Goal: Information Seeking & Learning: Learn about a topic

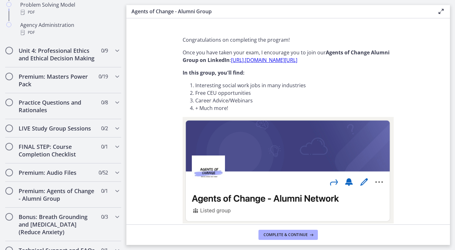
scroll to position [492, 0]
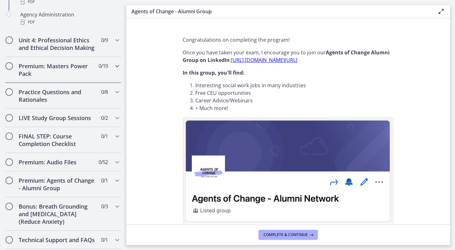
click at [65, 75] on h2 "Premium: Masters Power Pack" at bounding box center [57, 69] width 77 height 15
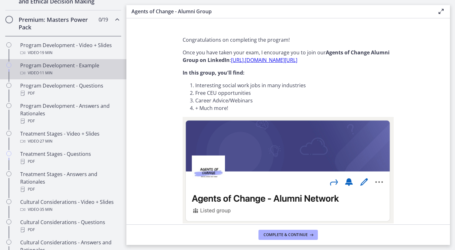
scroll to position [289, 0]
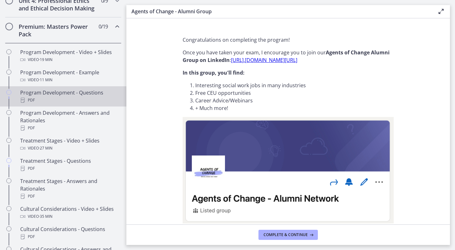
click at [54, 103] on div "Program Development - Questions PDF" at bounding box center [69, 96] width 99 height 15
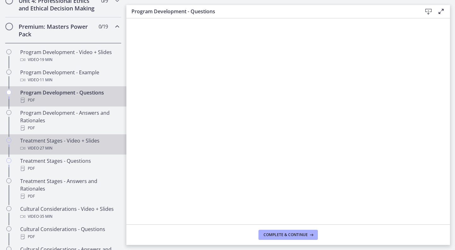
click at [76, 152] on div "Video · 27 min" at bounding box center [69, 149] width 99 height 8
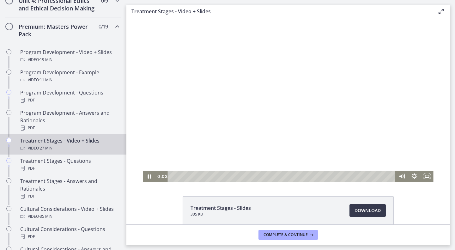
click at [210, 177] on div "Playbar" at bounding box center [283, 176] width 220 height 11
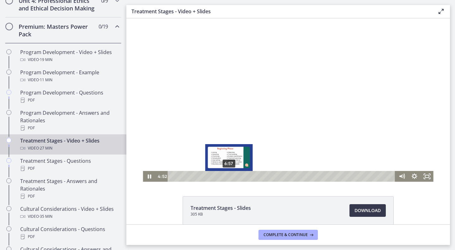
click at [227, 171] on div at bounding box center [288, 100] width 291 height 164
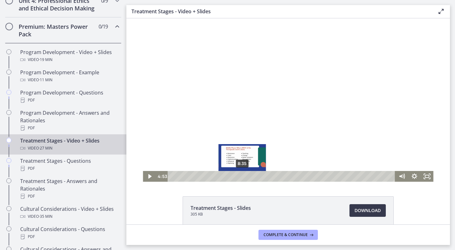
click at [240, 176] on div "8:35" at bounding box center [283, 176] width 220 height 11
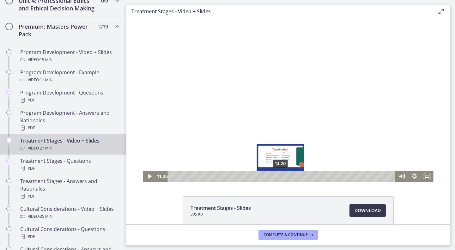
click at [279, 177] on div "13:20" at bounding box center [283, 176] width 220 height 11
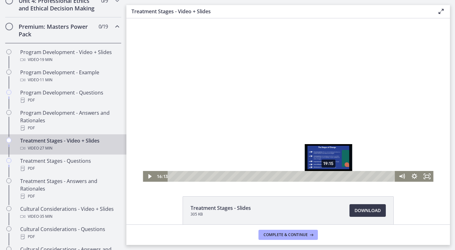
click at [327, 175] on div "19:15" at bounding box center [283, 176] width 220 height 11
click at [336, 175] on div "20:27" at bounding box center [283, 176] width 220 height 11
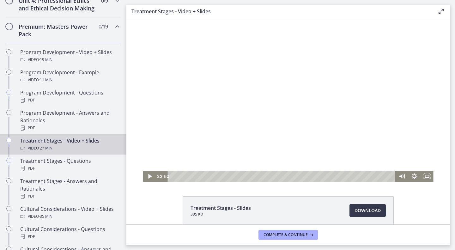
click at [311, 103] on div at bounding box center [288, 100] width 291 height 164
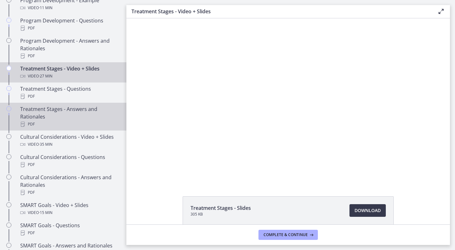
scroll to position [378, 0]
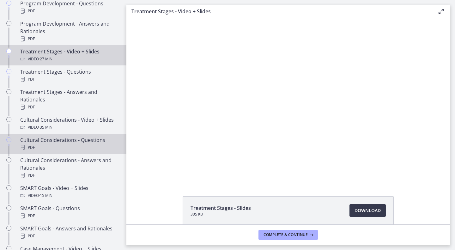
click at [68, 152] on div "PDF" at bounding box center [69, 148] width 99 height 8
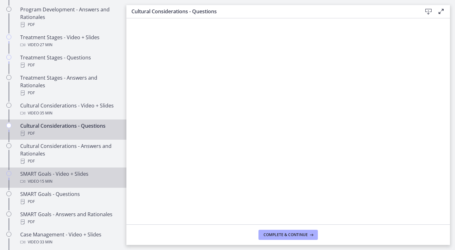
scroll to position [398, 0]
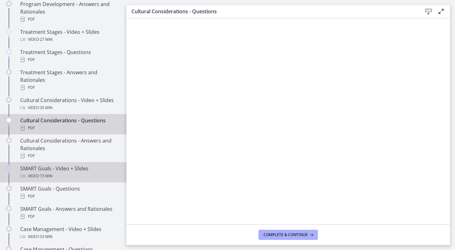
click at [58, 180] on div "Video · 15 min" at bounding box center [69, 176] width 99 height 8
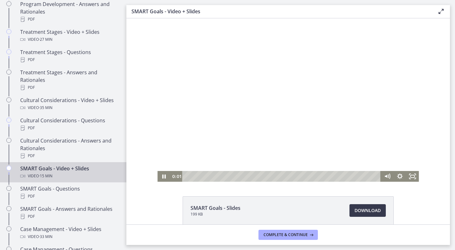
click at [212, 176] on div "Playbar" at bounding box center [282, 176] width 191 height 11
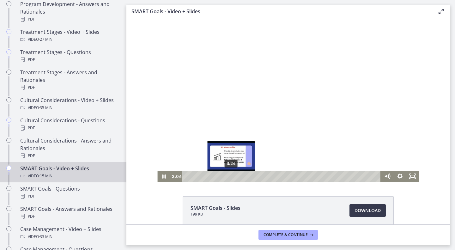
click at [229, 176] on div "3:24" at bounding box center [282, 176] width 191 height 11
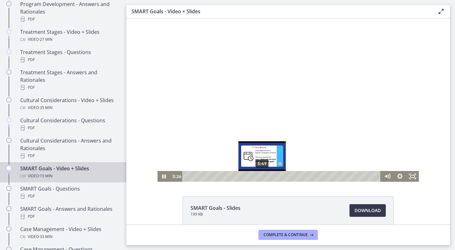
click at [260, 175] on div "5:49" at bounding box center [282, 176] width 191 height 11
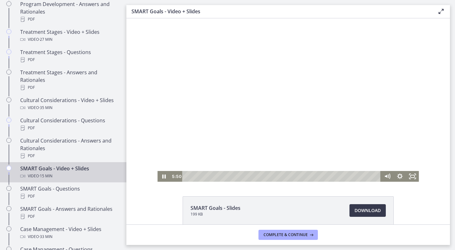
click at [249, 103] on div at bounding box center [289, 100] width 262 height 164
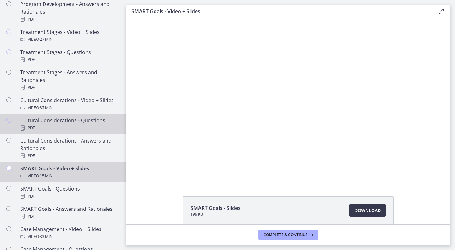
click at [40, 127] on div "Cultural Considerations - Questions PDF" at bounding box center [69, 124] width 99 height 15
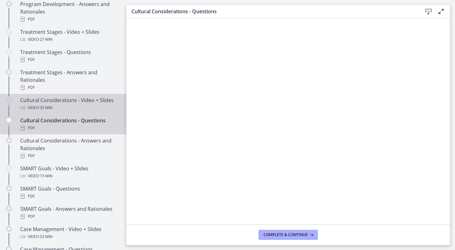
click at [30, 110] on div "Cultural Considerations - Video + Slides Video · 35 min" at bounding box center [69, 103] width 99 height 15
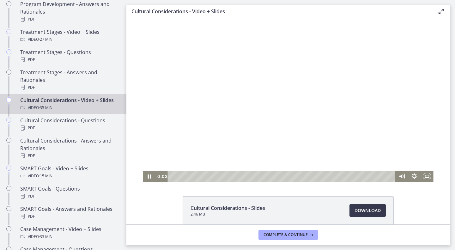
click at [221, 177] on div "Playbar" at bounding box center [283, 176] width 220 height 11
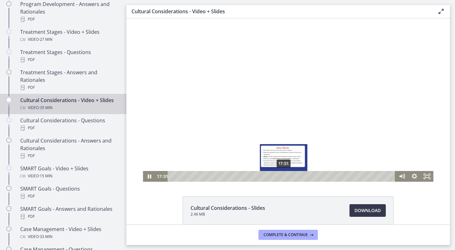
click at [282, 175] on div "17:51" at bounding box center [283, 176] width 220 height 11
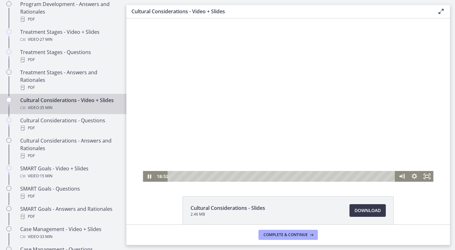
click at [199, 90] on div at bounding box center [288, 100] width 291 height 164
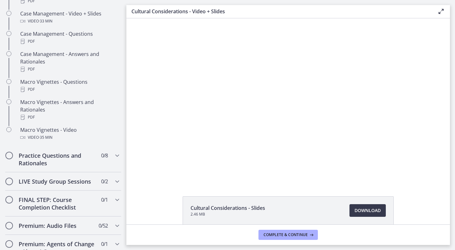
scroll to position [630, 0]
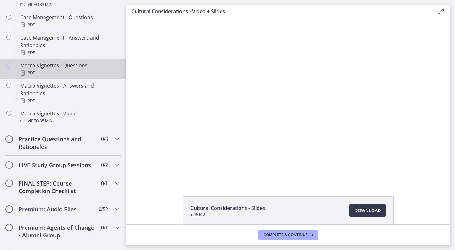
click at [48, 77] on div "PDF" at bounding box center [69, 73] width 99 height 8
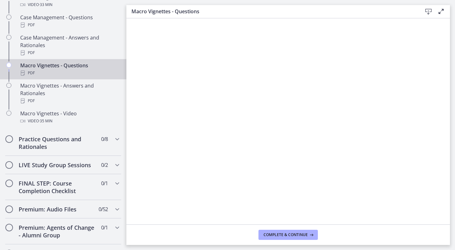
scroll to position [622, 0]
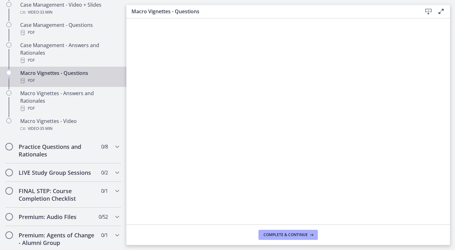
click at [70, 84] on div "PDF" at bounding box center [69, 81] width 99 height 8
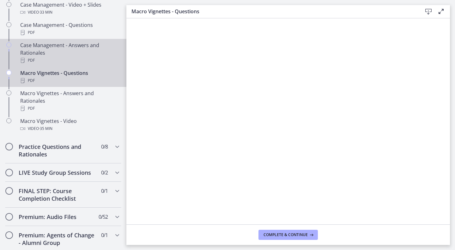
click at [63, 64] on div "PDF" at bounding box center [69, 61] width 99 height 8
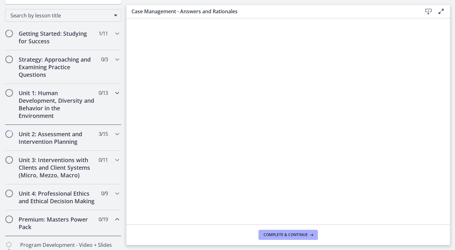
scroll to position [106, 0]
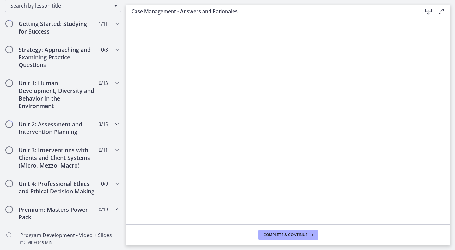
click at [58, 129] on h2 "Unit 2: Assessment and Intervention Planning" at bounding box center [57, 128] width 77 height 15
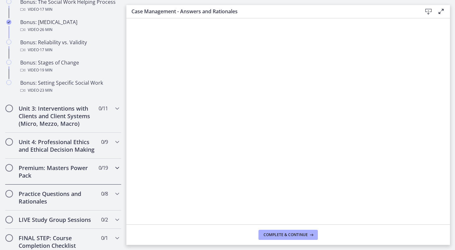
scroll to position [564, 0]
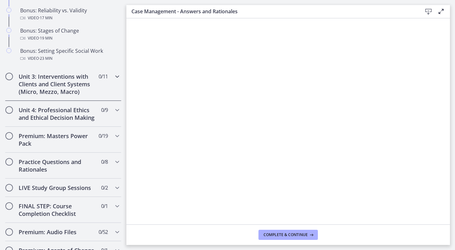
click at [68, 101] on div "Unit 3: Interventions with Clients and Client Systems (Micro, Mezzo, Macro) 0 /…" at bounding box center [63, 84] width 116 height 34
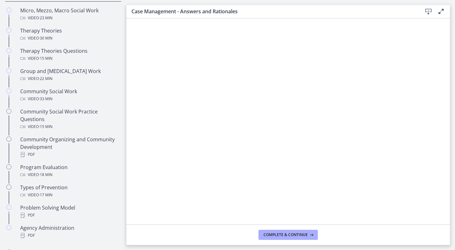
scroll to position [281, 0]
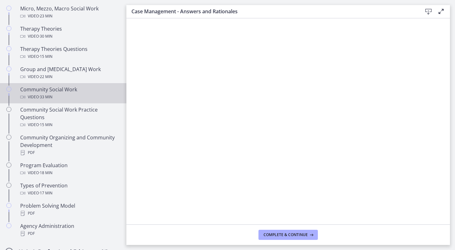
click at [66, 86] on div "Community Social Work Video · 33 min" at bounding box center [69, 93] width 99 height 15
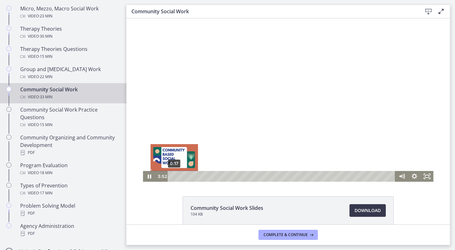
click at [173, 176] on div "0:17" at bounding box center [283, 176] width 220 height 11
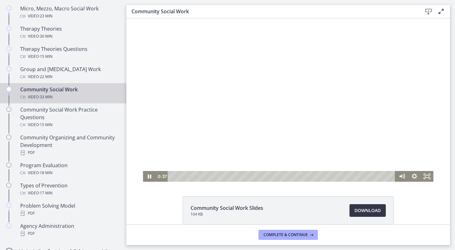
click at [367, 209] on span "Download Opens in a new window" at bounding box center [368, 211] width 26 height 8
click at [236, 75] on div at bounding box center [288, 100] width 291 height 164
click at [311, 42] on div at bounding box center [288, 100] width 291 height 164
click at [285, 101] on div at bounding box center [288, 100] width 291 height 164
click at [273, 111] on div at bounding box center [288, 100] width 291 height 164
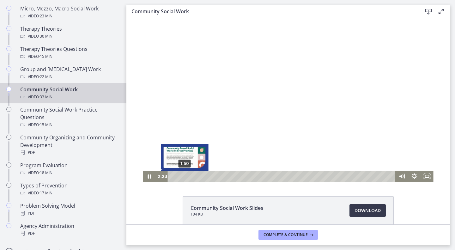
click at [183, 176] on div "1:50" at bounding box center [283, 176] width 220 height 11
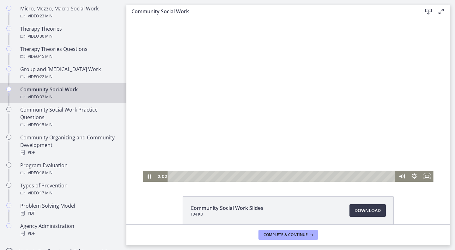
click at [355, 103] on div at bounding box center [288, 100] width 291 height 164
click at [245, 122] on div at bounding box center [288, 100] width 291 height 164
drag, startPoint x: 262, startPoint y: 29, endPoint x: 285, endPoint y: 77, distance: 52.8
click at [285, 77] on div at bounding box center [288, 100] width 291 height 164
click at [292, 71] on div at bounding box center [288, 100] width 291 height 164
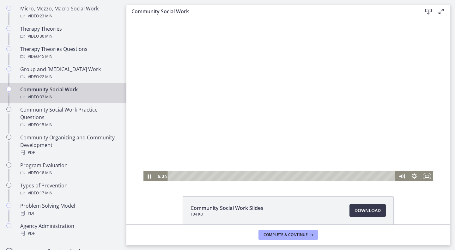
click at [254, 106] on div at bounding box center [288, 100] width 291 height 164
click at [240, 85] on div at bounding box center [288, 100] width 291 height 164
click at [282, 88] on div at bounding box center [288, 100] width 291 height 164
click at [232, 110] on div at bounding box center [288, 100] width 291 height 164
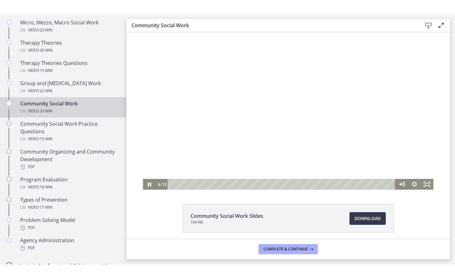
scroll to position [7, 0]
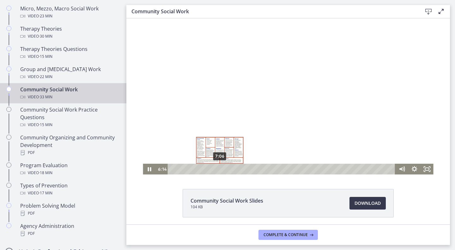
click at [218, 168] on div "7:06" at bounding box center [283, 169] width 220 height 11
click at [224, 167] on div "8:05" at bounding box center [283, 169] width 220 height 11
click at [229, 168] on div "8:48" at bounding box center [283, 169] width 220 height 11
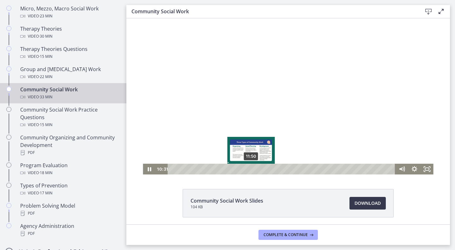
click at [249, 168] on div "11:50" at bounding box center [283, 169] width 220 height 11
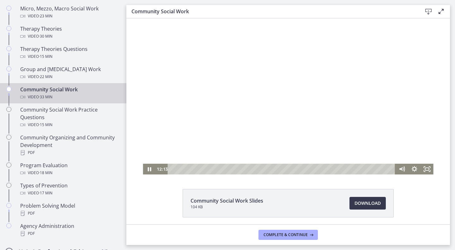
click at [209, 80] on div at bounding box center [288, 93] width 291 height 164
click at [206, 90] on div at bounding box center [288, 93] width 291 height 164
click at [218, 90] on div at bounding box center [288, 93] width 291 height 164
click at [233, 54] on div at bounding box center [288, 93] width 291 height 164
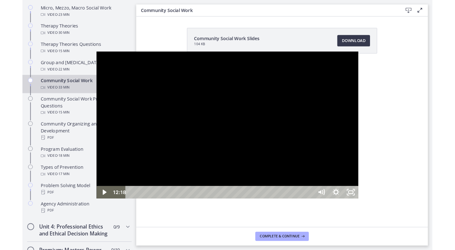
scroll to position [252, 0]
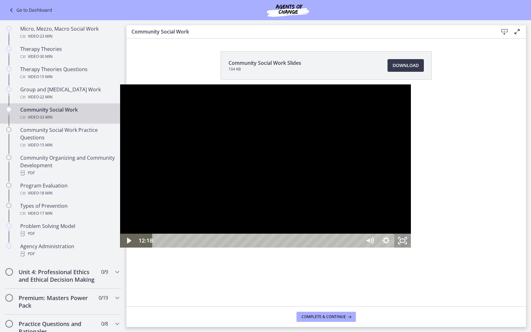
click at [411, 248] on icon "Unfullscreen" at bounding box center [403, 241] width 16 height 14
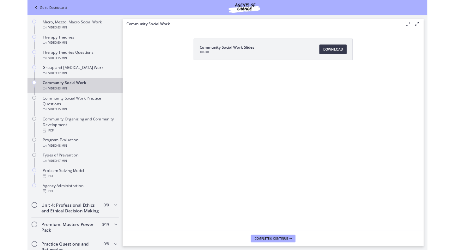
scroll to position [281, 0]
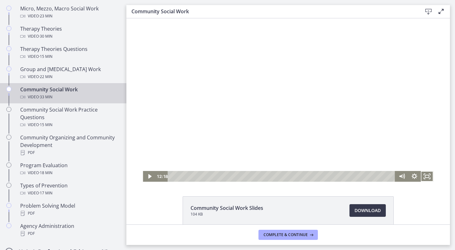
click at [224, 87] on div at bounding box center [288, 100] width 291 height 164
click at [277, 114] on div at bounding box center [288, 100] width 291 height 164
click at [255, 103] on div at bounding box center [288, 100] width 291 height 164
click at [259, 89] on div at bounding box center [288, 100] width 291 height 164
click at [271, 91] on div at bounding box center [288, 100] width 291 height 164
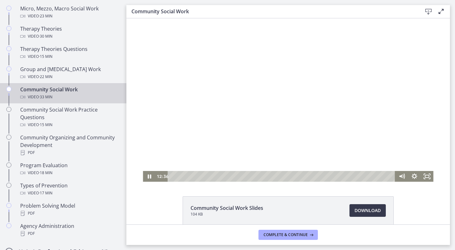
click at [266, 90] on div at bounding box center [288, 100] width 291 height 164
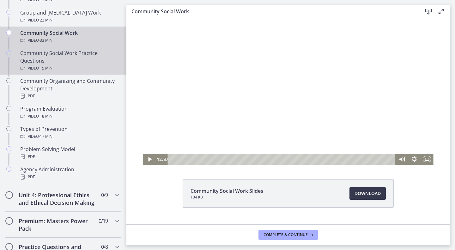
scroll to position [333, 0]
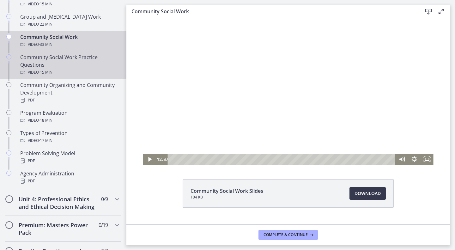
click at [71, 62] on div "Community Social Work Practice Questions Video · 15 min" at bounding box center [69, 64] width 99 height 23
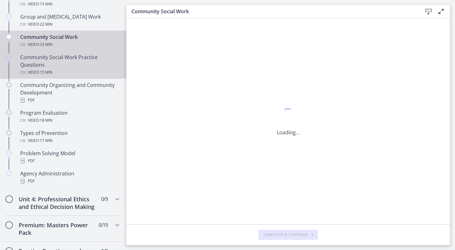
scroll to position [0, 0]
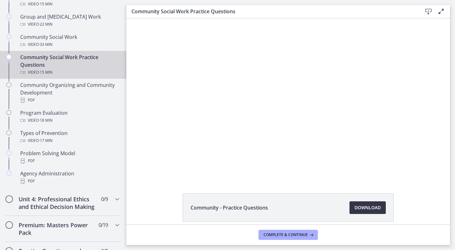
click at [362, 206] on span "Download Opens in a new window" at bounding box center [368, 208] width 26 height 8
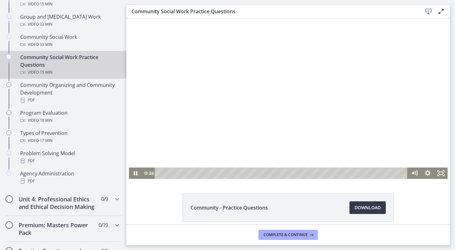
click at [225, 72] on div at bounding box center [288, 98] width 319 height 161
